Goal: Task Accomplishment & Management: Manage account settings

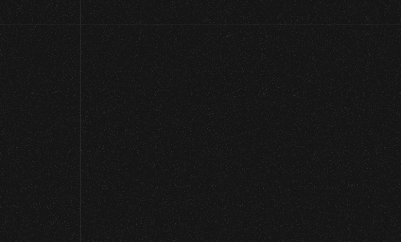
scroll to position [60, 0]
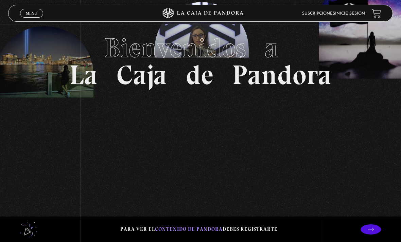
click at [37, 11] on link "Menu Cerrar" at bounding box center [31, 13] width 23 height 9
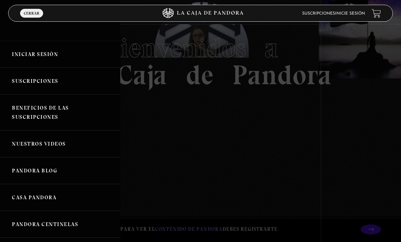
click at [78, 53] on link "Iniciar Sesión" at bounding box center [60, 54] width 120 height 27
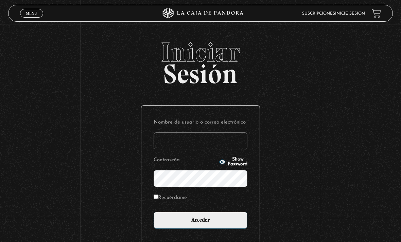
type input "Jen.pam"
click at [201, 224] on input "Acceder" at bounding box center [201, 220] width 94 height 17
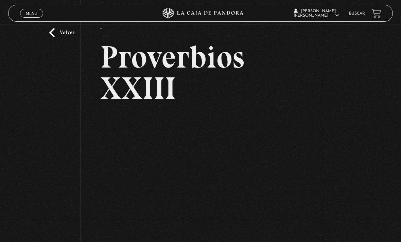
scroll to position [21, 0]
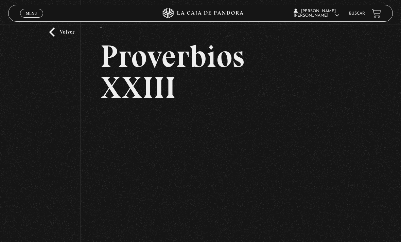
click at [57, 34] on link "Volver" at bounding box center [61, 32] width 25 height 9
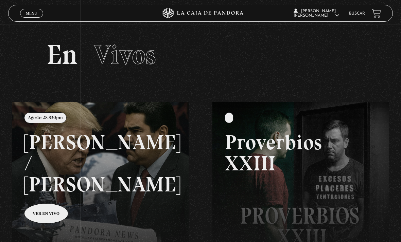
click at [139, 171] on link at bounding box center [212, 223] width 401 height 242
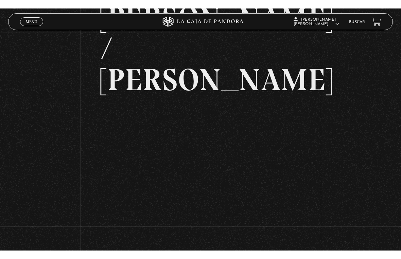
scroll to position [8, 0]
